Goal: Task Accomplishment & Management: Use online tool/utility

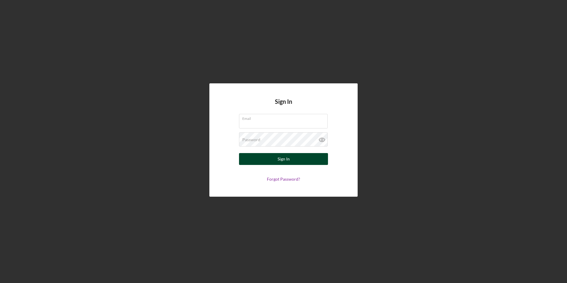
type input "[EMAIL_ADDRESS][DOMAIN_NAME]"
click at [286, 158] on div "Sign In" at bounding box center [283, 159] width 12 height 12
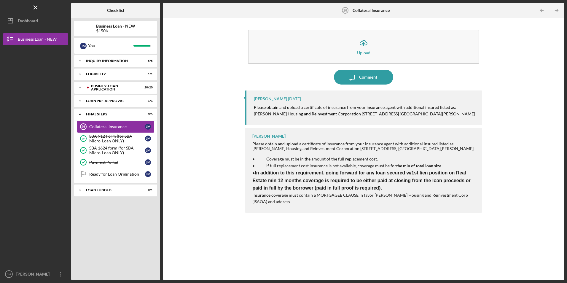
click at [123, 127] on div "Collateral Insurance" at bounding box center [117, 126] width 56 height 5
